Goal: Information Seeking & Learning: Understand process/instructions

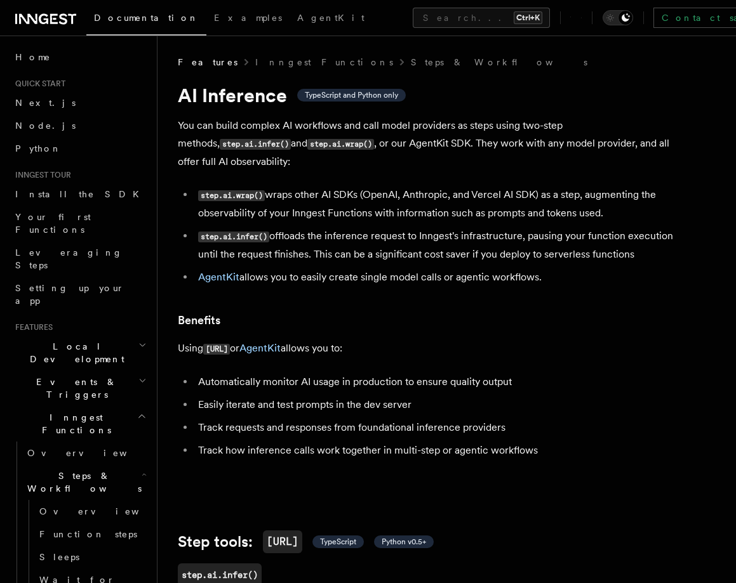
click at [70, 335] on h2 "Local Development" at bounding box center [79, 353] width 139 height 36
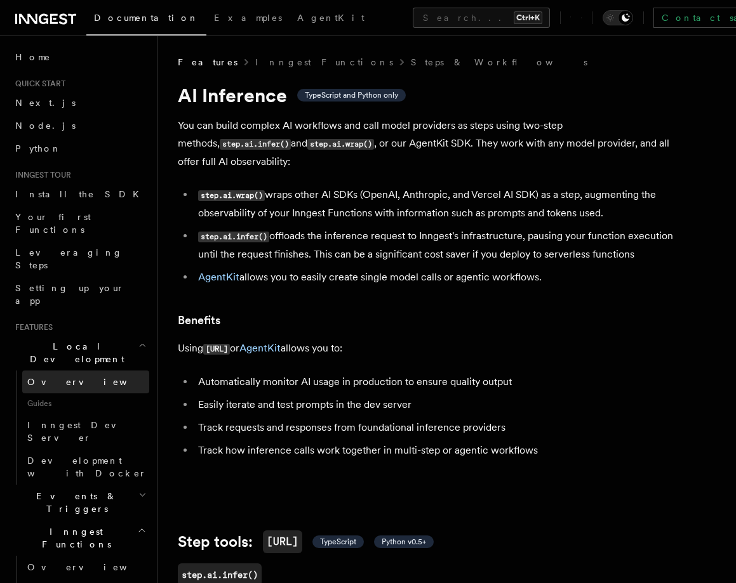
click at [66, 371] on link "Overview" at bounding box center [85, 382] width 127 height 23
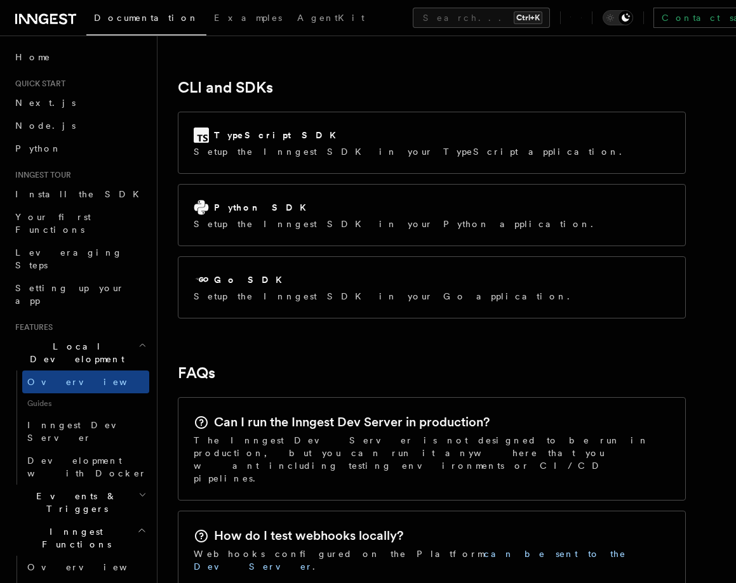
scroll to position [1693, 0]
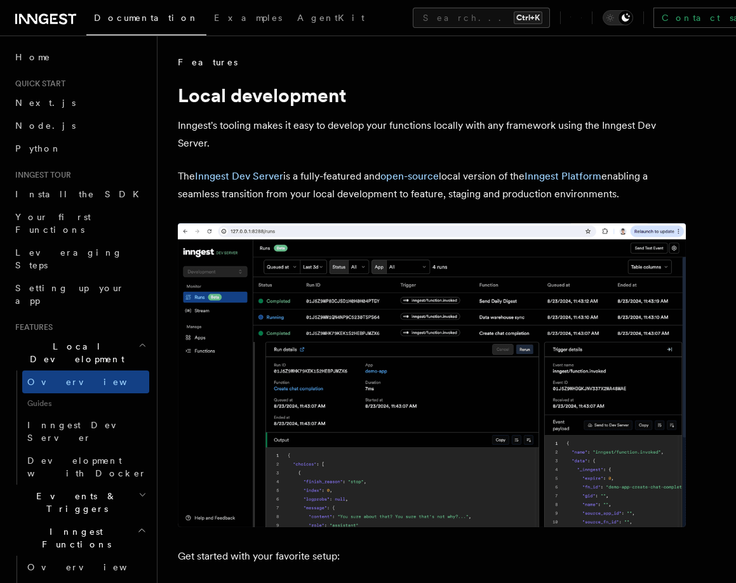
click at [0, 0] on plasmo-csui at bounding box center [0, 0] width 0 height 0
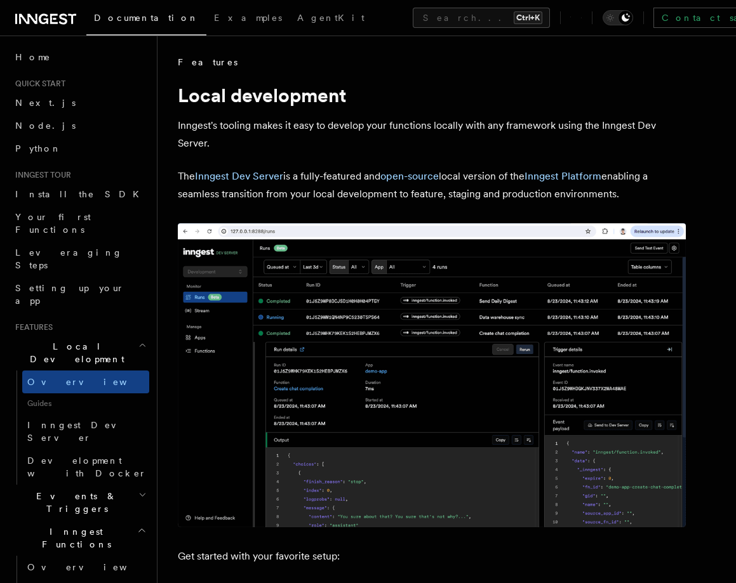
click at [0, 0] on plasmo-csui at bounding box center [0, 0] width 0 height 0
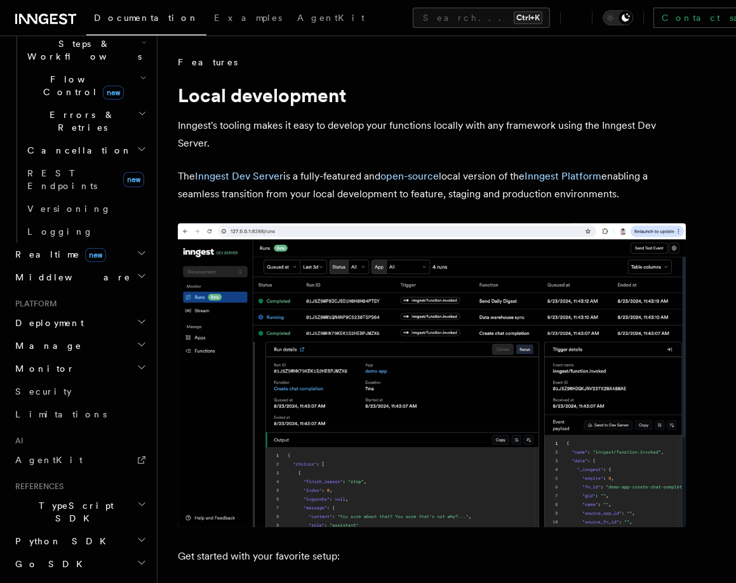
click at [53, 357] on h2 "Monitor" at bounding box center [79, 368] width 139 height 23
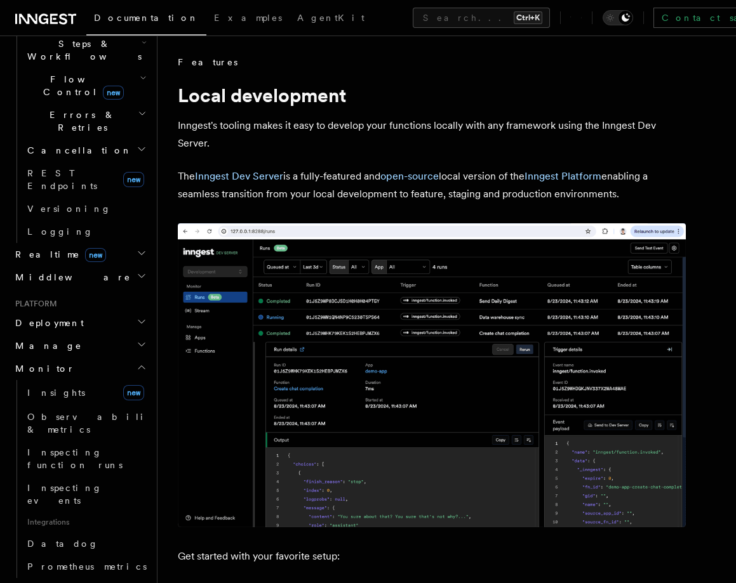
click at [53, 357] on h2 "Monitor" at bounding box center [79, 368] width 139 height 23
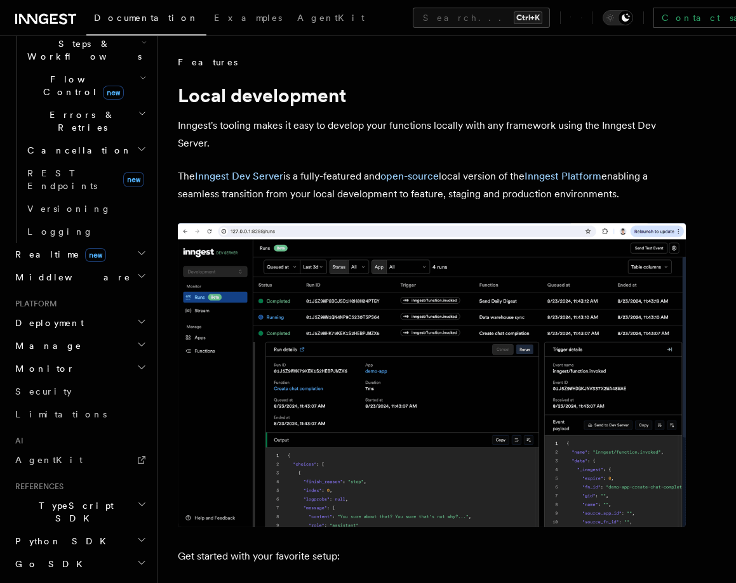
click at [67, 335] on h2 "Manage" at bounding box center [79, 346] width 139 height 23
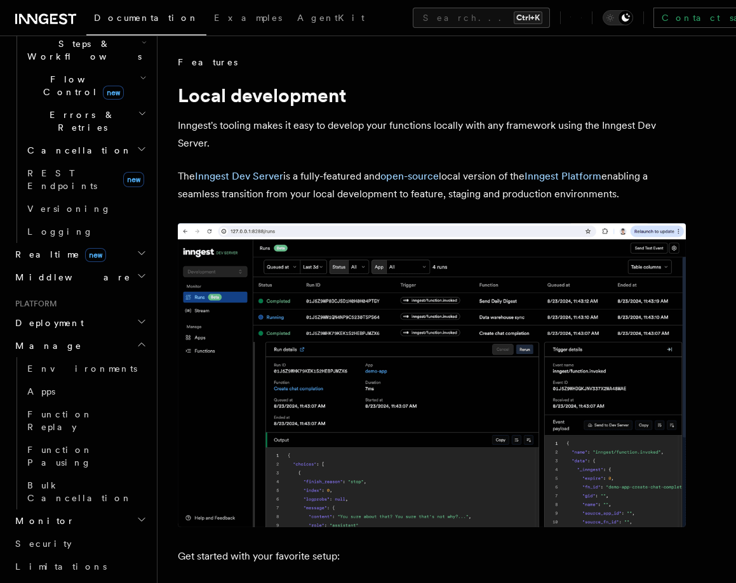
click at [67, 335] on h2 "Manage" at bounding box center [79, 346] width 139 height 23
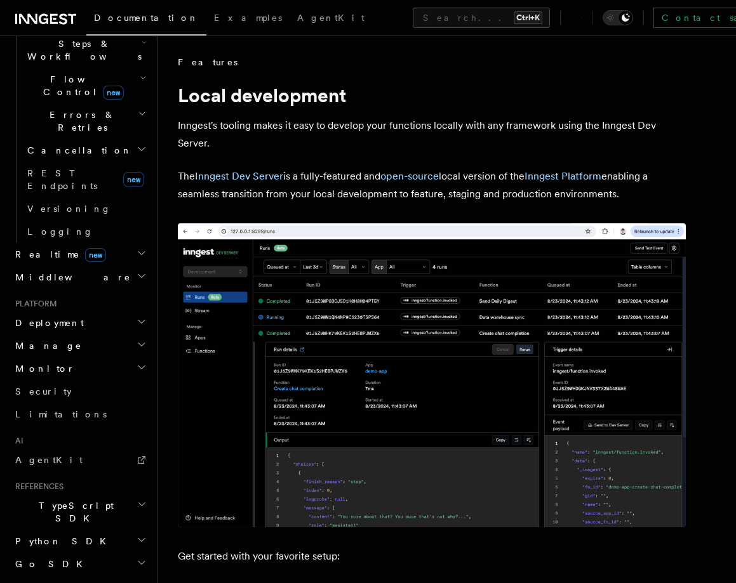
click at [63, 317] on span "Deployment" at bounding box center [47, 323] width 74 height 13
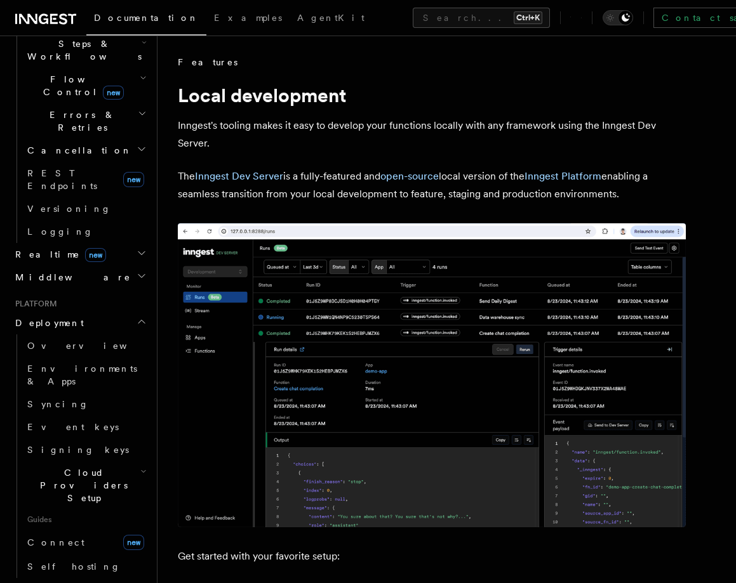
click at [63, 317] on span "Deployment" at bounding box center [47, 323] width 74 height 13
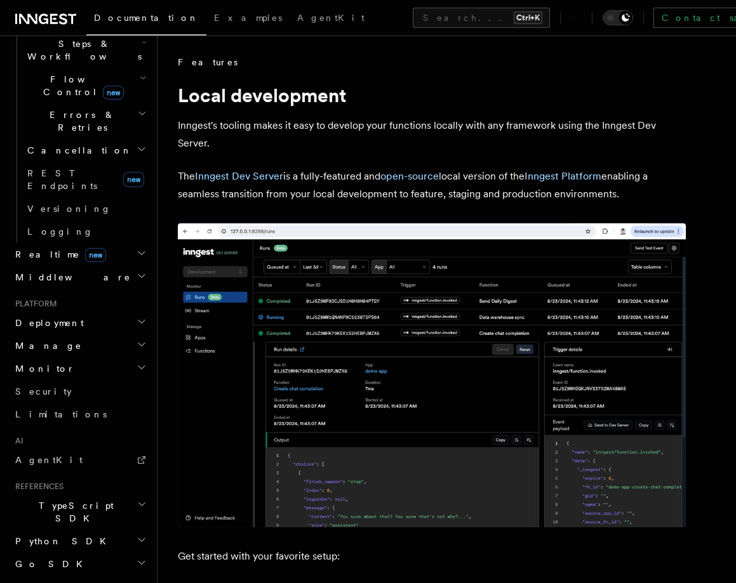
click at [63, 317] on span "Deployment" at bounding box center [47, 323] width 74 height 13
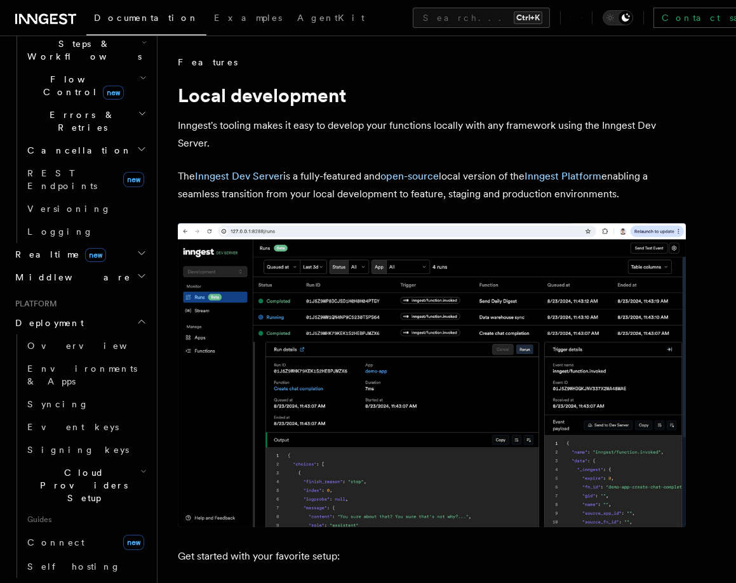
click at [63, 317] on span "Deployment" at bounding box center [47, 323] width 74 height 13
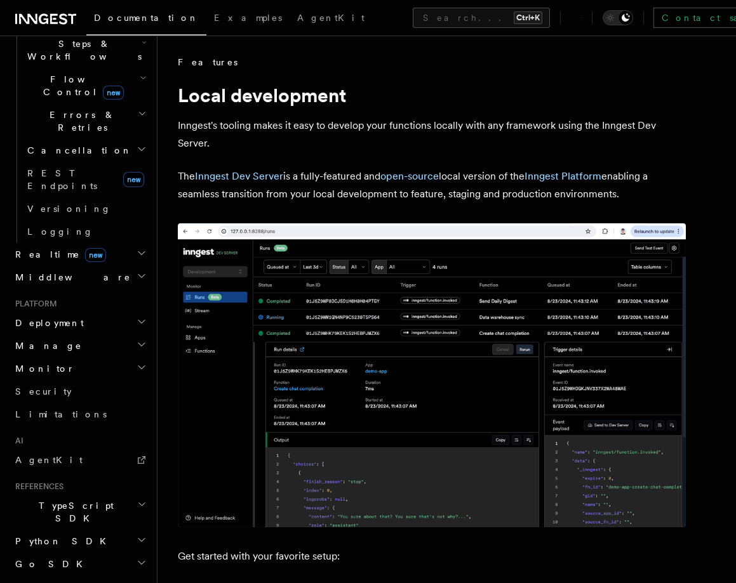
click at [63, 317] on span "Deployment" at bounding box center [47, 323] width 74 height 13
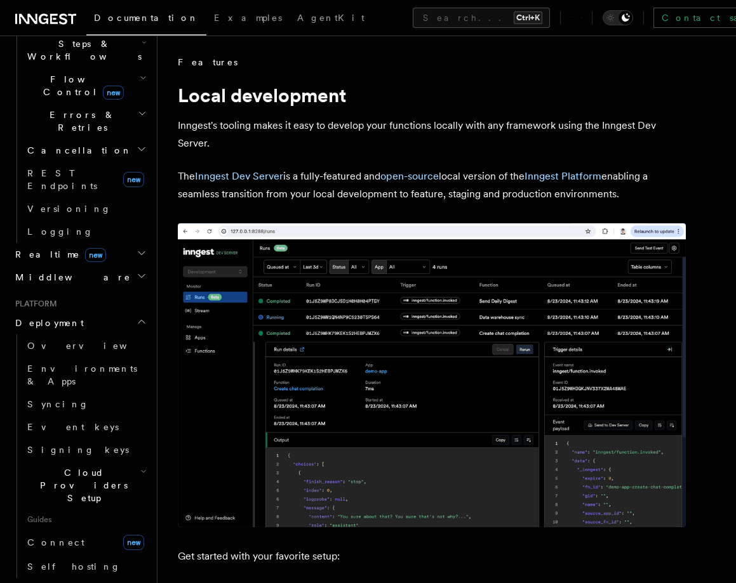
click at [63, 317] on span "Deployment" at bounding box center [47, 323] width 74 height 13
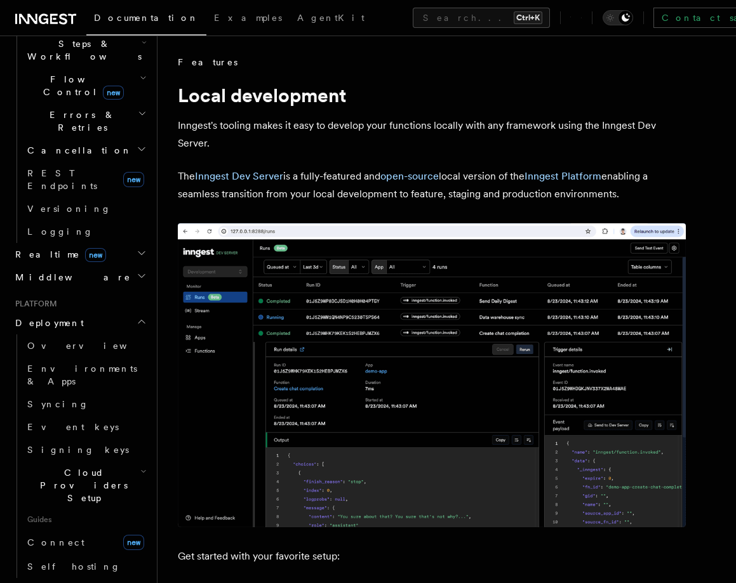
click at [63, 317] on span "Deployment" at bounding box center [47, 323] width 74 height 13
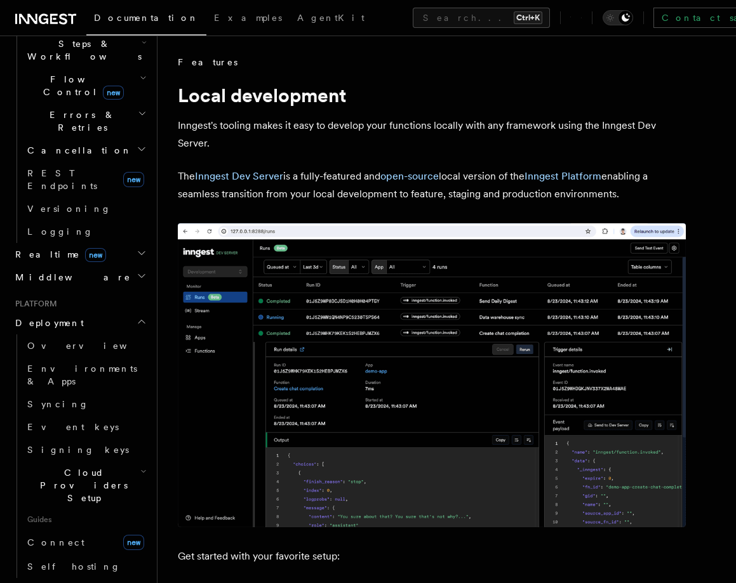
click at [63, 317] on span "Deployment" at bounding box center [47, 323] width 74 height 13
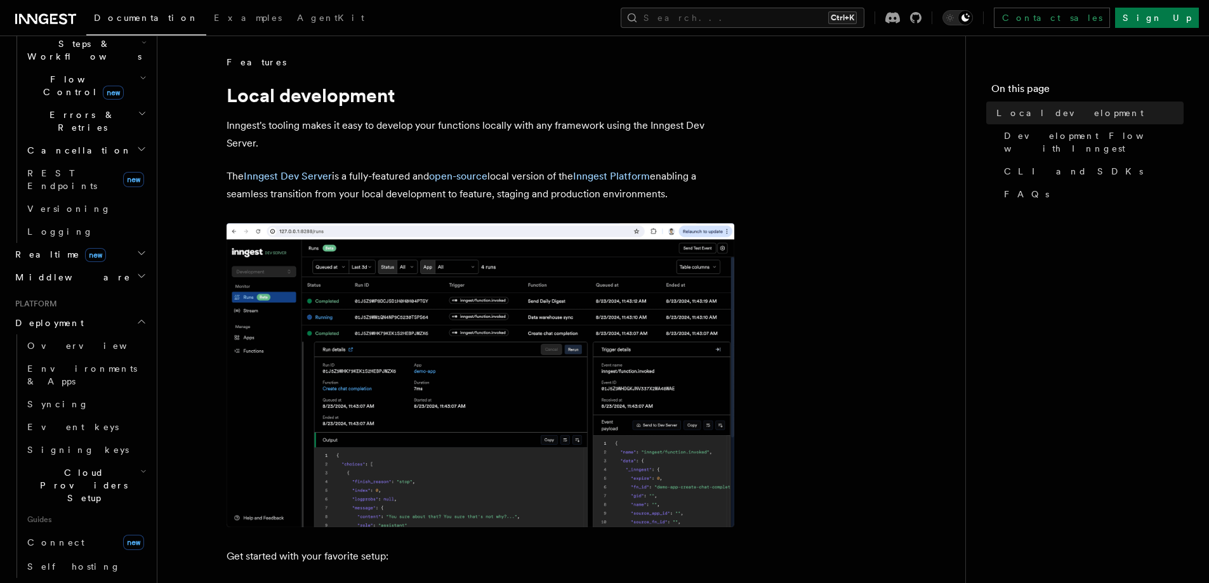
click at [0, 0] on plasmo-csui at bounding box center [0, 0] width 0 height 0
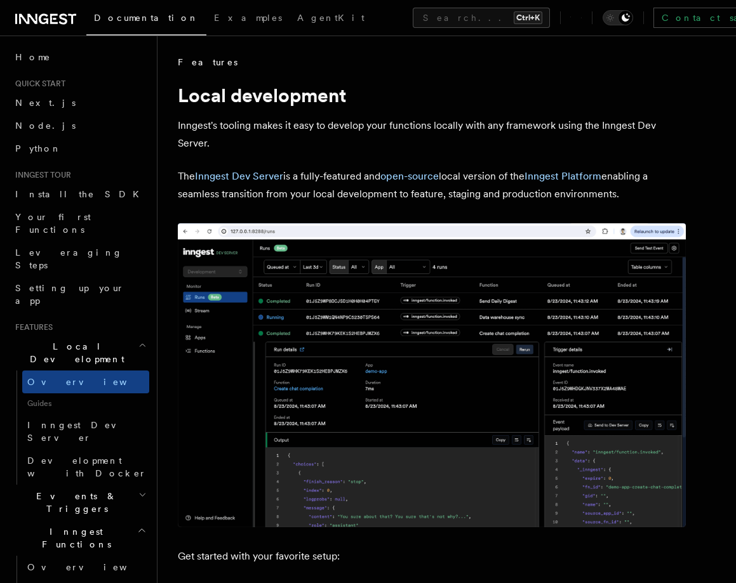
drag, startPoint x: 681, startPoint y: 21, endPoint x: 721, endPoint y: 41, distance: 44.9
click at [0, 0] on plasmo-csui at bounding box center [0, 0] width 0 height 0
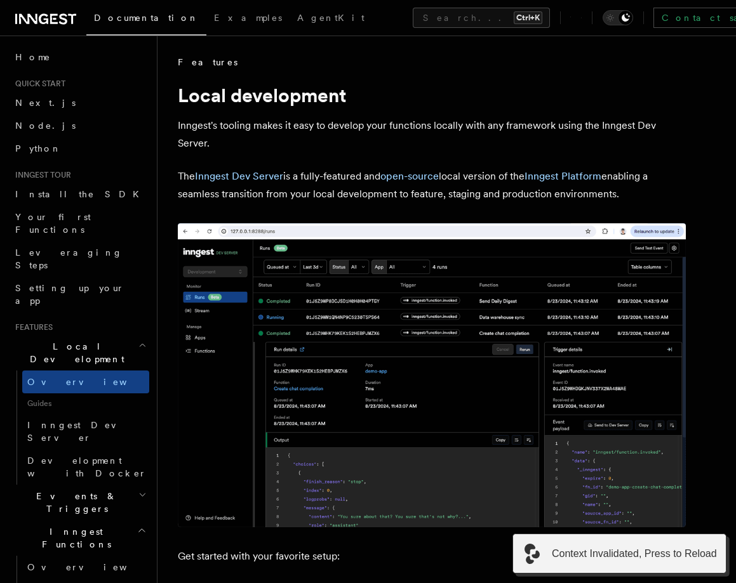
click at [0, 0] on plasmo-csui at bounding box center [0, 0] width 0 height 0
